Goal: Task Accomplishment & Management: Complete application form

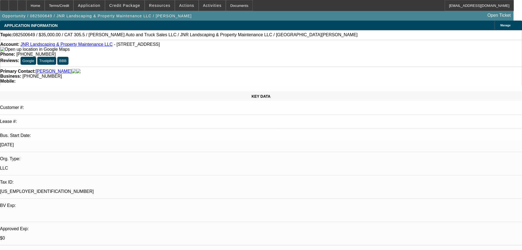
select select "0"
select select "6"
select select "0"
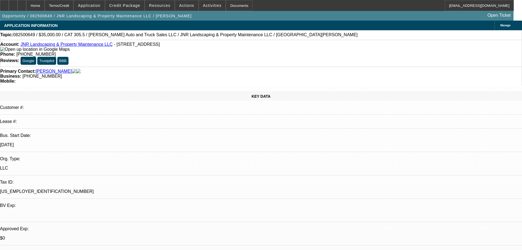
select select "0"
select select "6"
select select "0"
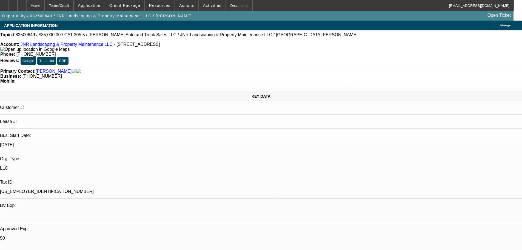
select select "0"
select select "6"
select select "0"
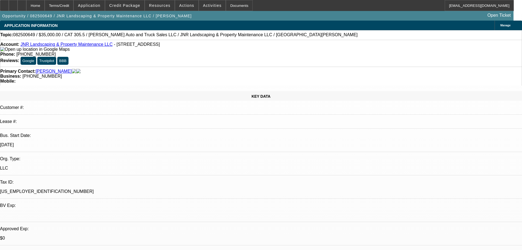
select select "6"
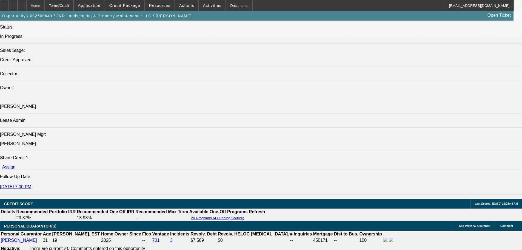
scroll to position [713, 0]
